Goal: Transaction & Acquisition: Purchase product/service

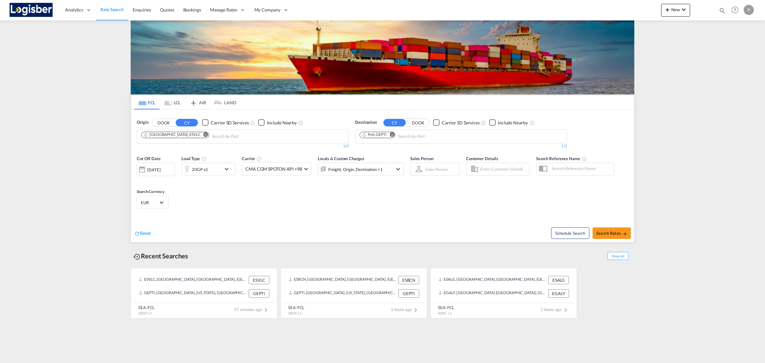
click at [391, 136] on md-icon "Remove" at bounding box center [391, 134] width 5 height 5
click at [199, 137] on button "Remove" at bounding box center [204, 135] width 10 height 6
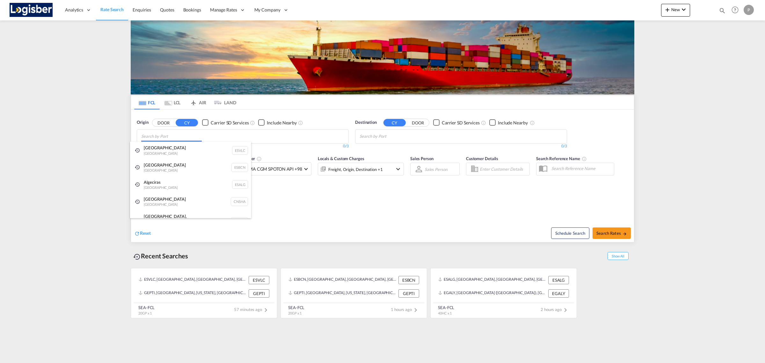
click at [188, 136] on body "Analytics Reports Dashboard Rate Search Enquiries Quotes Bookings" at bounding box center [382, 181] width 765 height 363
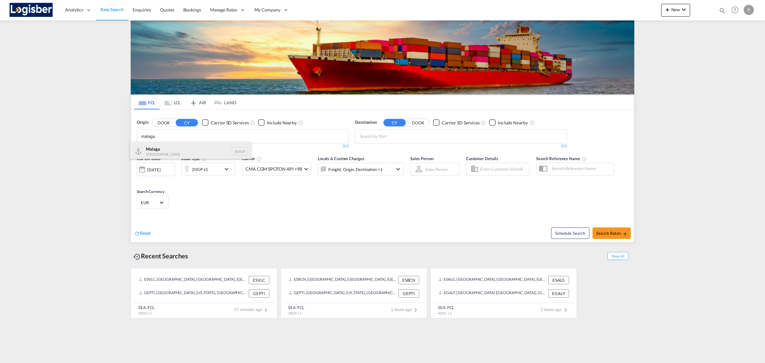
type input "malaga"
click at [203, 153] on div "Malaga [GEOGRAPHIC_DATA] ESAGP" at bounding box center [190, 151] width 121 height 19
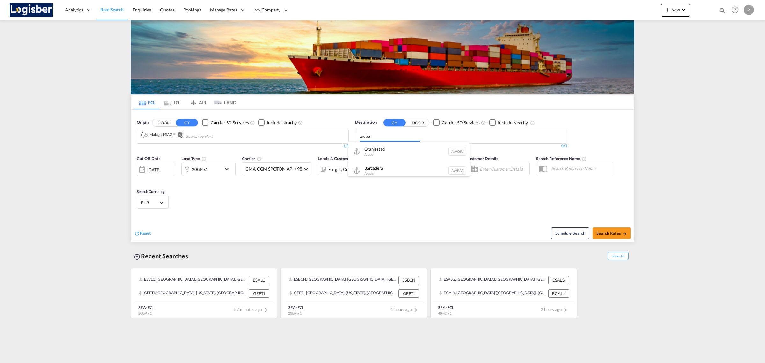
drag, startPoint x: 383, startPoint y: 136, endPoint x: 351, endPoint y: 134, distance: 32.2
click at [351, 134] on body "Analytics Reports Dashboard Rate Search Enquiries Quotes Bookings" at bounding box center [382, 181] width 765 height 363
type input "Aruba"
click at [396, 163] on div "Barcadera Aruba AWBAR" at bounding box center [408, 170] width 121 height 19
click at [226, 170] on md-icon "icon-chevron-down" at bounding box center [228, 169] width 11 height 8
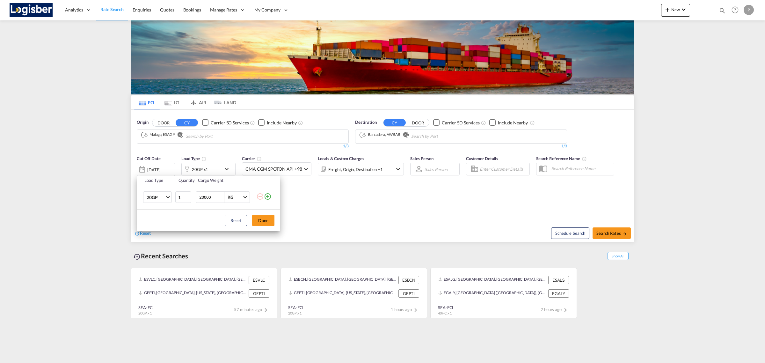
click at [268, 195] on md-icon "icon-plus-circle-outline" at bounding box center [268, 196] width 8 height 8
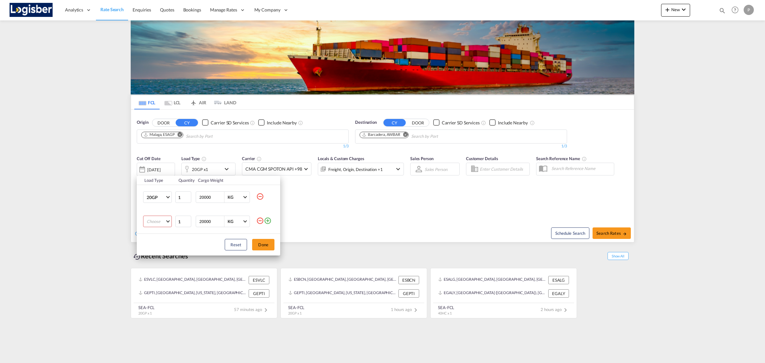
click at [158, 221] on md-select "Choose 20GP 40GP 40HC 45HC 20RE 40RE 40HR 20OT 40OT 20FR 40FR 40NR 20NR 45S 20T…" at bounding box center [157, 220] width 29 height 11
click at [163, 249] on md-option "40HC" at bounding box center [163, 251] width 43 height 15
click at [266, 248] on button "Done" at bounding box center [263, 244] width 22 height 11
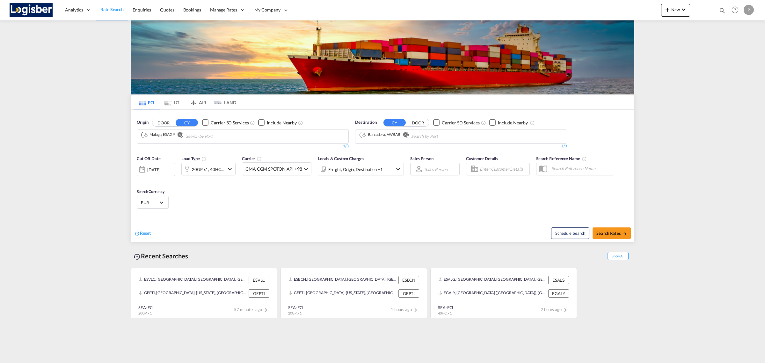
click at [330, 205] on div "Cut Off Date [DATE] [DATE] Load Type 20GP x1, 40HC x1 Carrier CMA CGM SPOTON AP…" at bounding box center [382, 183] width 503 height 62
click at [622, 236] on md-icon "icon-arrow-right" at bounding box center [624, 233] width 4 height 4
type input "ESAGP to AWBAR / [DATE]"
